Goal: Transaction & Acquisition: Book appointment/travel/reservation

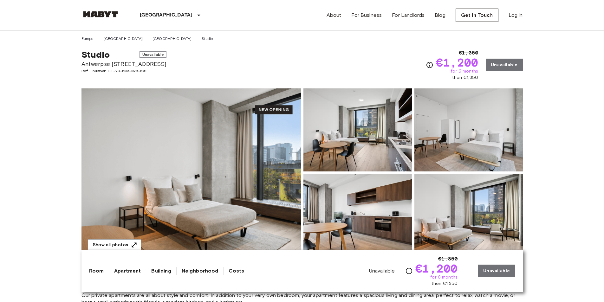
click at [202, 41] on link "Studio" at bounding box center [207, 39] width 11 height 6
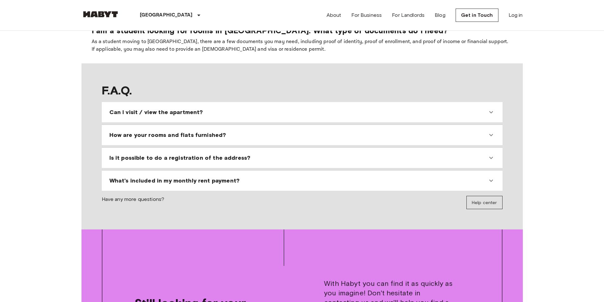
scroll to position [792, 0]
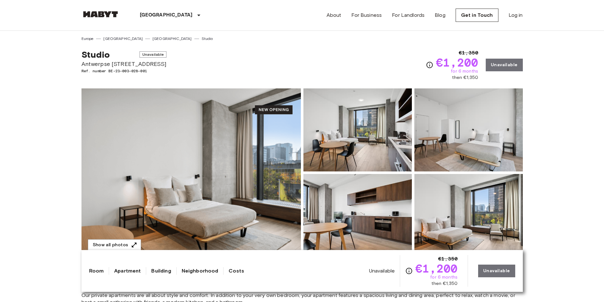
click at [199, 127] on img at bounding box center [190, 172] width 219 height 169
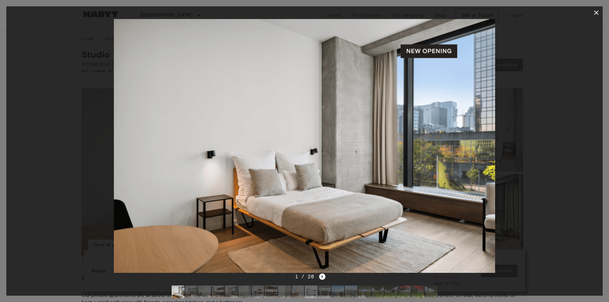
click at [556, 170] on div at bounding box center [304, 146] width 596 height 254
click at [561, 140] on div at bounding box center [304, 146] width 596 height 254
click at [321, 275] on icon "Next image" at bounding box center [322, 277] width 6 height 6
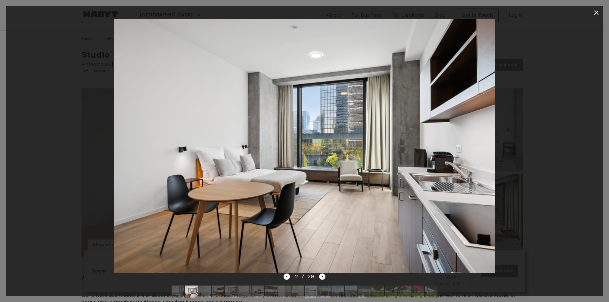
click at [320, 275] on icon "Next image" at bounding box center [322, 277] width 6 height 6
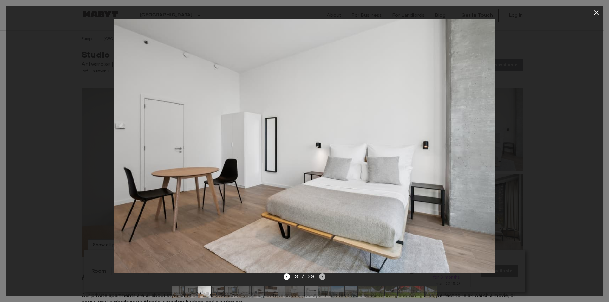
click at [320, 275] on icon "Next image" at bounding box center [322, 277] width 6 height 6
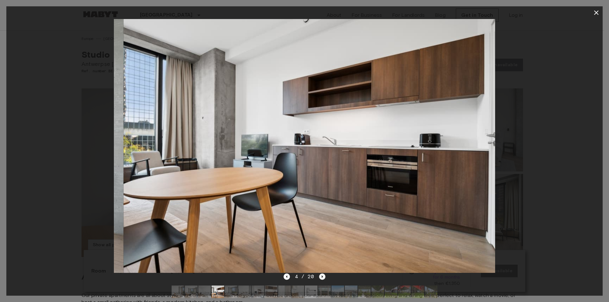
click at [320, 275] on icon "Next image" at bounding box center [322, 277] width 6 height 6
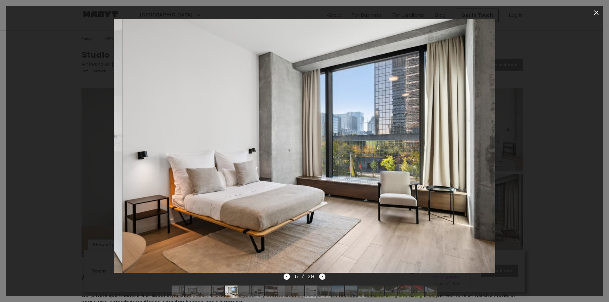
click at [320, 275] on icon "Next image" at bounding box center [322, 277] width 6 height 6
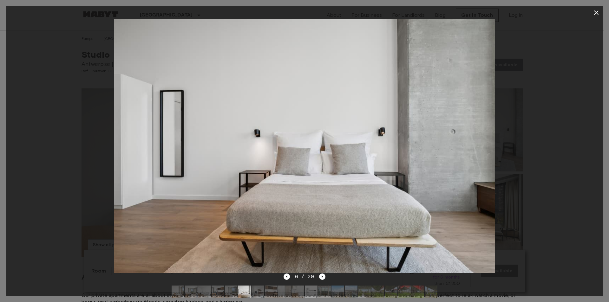
click at [591, 13] on button "button" at bounding box center [596, 12] width 13 height 13
